Goal: Information Seeking & Learning: Learn about a topic

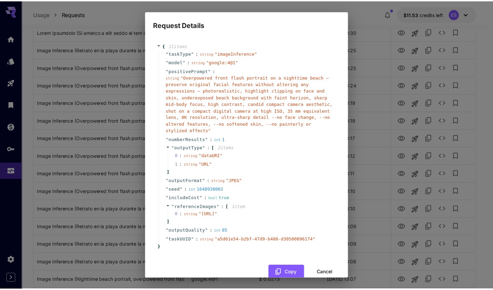
scroll to position [26, 0]
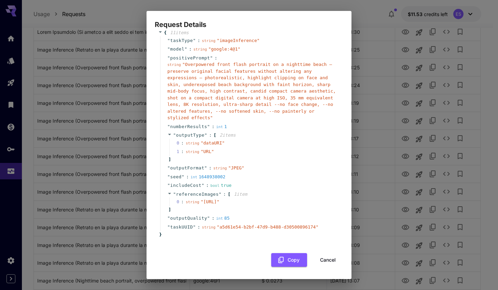
click at [391, 169] on div "Request Details { 11 item s " taskType " : string " imageInference " " model " …" at bounding box center [249, 145] width 498 height 290
drag, startPoint x: 321, startPoint y: 259, endPoint x: 326, endPoint y: 262, distance: 5.2
click at [322, 260] on button "Cancel" at bounding box center [327, 260] width 31 height 14
click at [326, 262] on button "Cancel" at bounding box center [327, 260] width 31 height 14
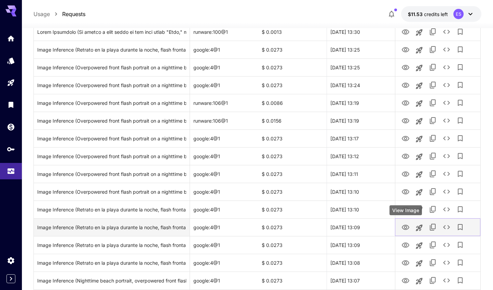
click at [404, 224] on icon "View Image" at bounding box center [405, 227] width 8 height 8
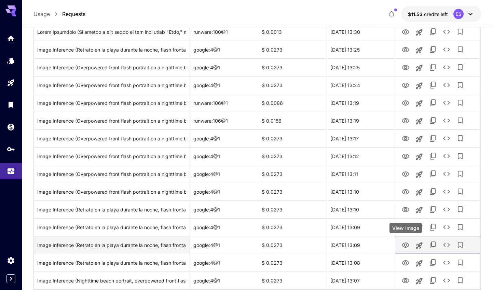
click at [404, 244] on icon "View Image" at bounding box center [406, 244] width 8 height 5
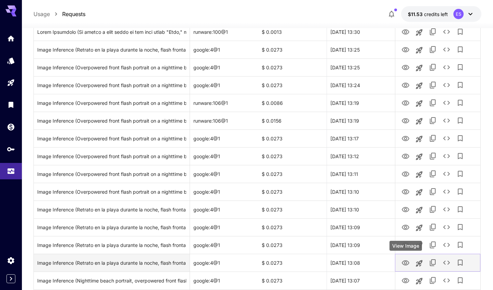
click at [407, 262] on icon "View Image" at bounding box center [405, 263] width 8 height 8
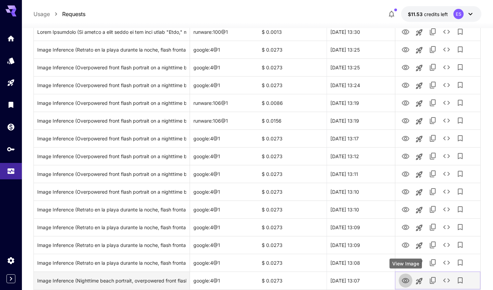
click at [408, 284] on icon "View Image" at bounding box center [405, 281] width 8 height 8
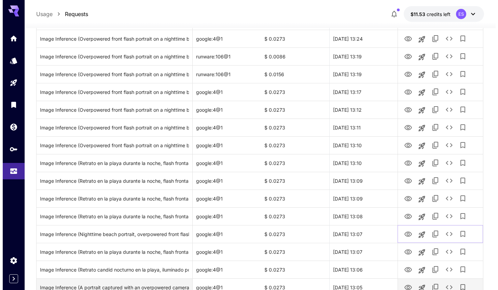
scroll to position [701, 0]
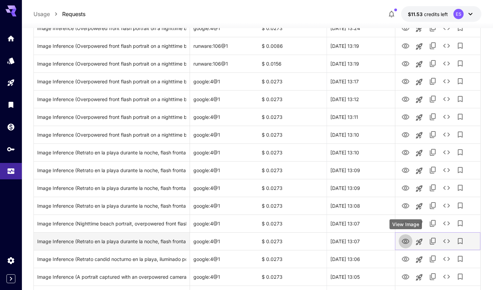
click at [405, 243] on icon "View Image" at bounding box center [406, 241] width 8 height 5
click at [447, 243] on icon "See details" at bounding box center [446, 241] width 7 height 4
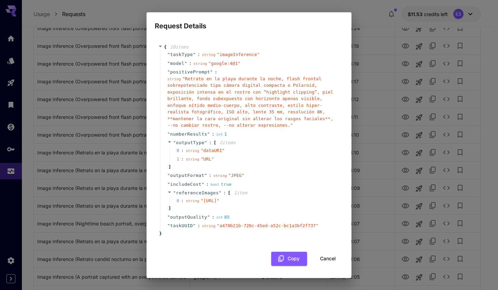
click at [243, 92] on span "" Retrato en la playa durante la noche, flash frontal sobrepotenciado tipo cáma…" at bounding box center [250, 102] width 166 height 52
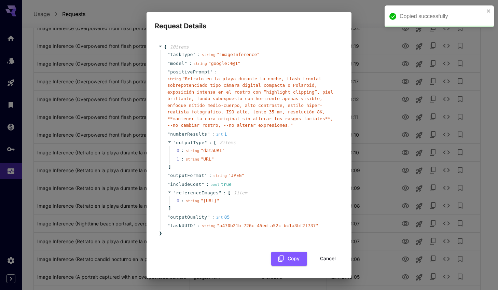
click at [252, 113] on span "" Retrato en la playa durante la noche, flash frontal sobrepotenciado tipo cáma…" at bounding box center [250, 102] width 166 height 52
